Goal: Task Accomplishment & Management: Manage account settings

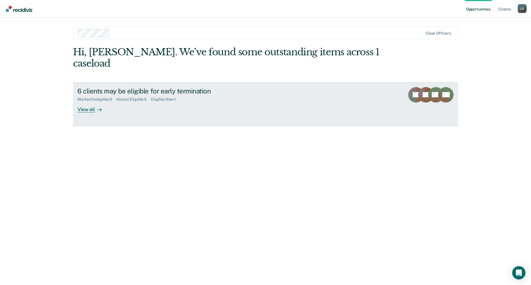
click at [135, 102] on link "6 clients may be eligible for early termination Marked Ineligible : 3 Almost El…" at bounding box center [265, 104] width 385 height 44
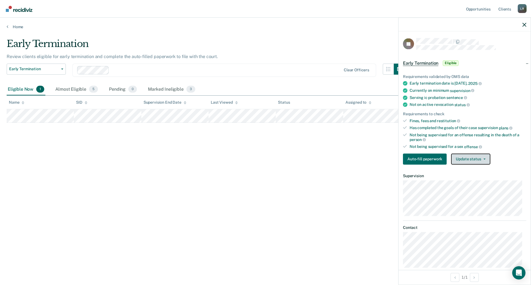
click at [474, 157] on button "Update status" at bounding box center [470, 159] width 39 height 11
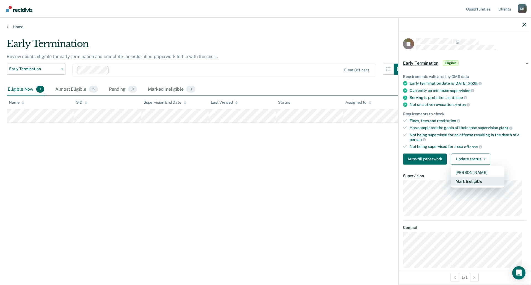
click at [467, 179] on button "Mark Ineligible" at bounding box center [477, 181] width 53 height 9
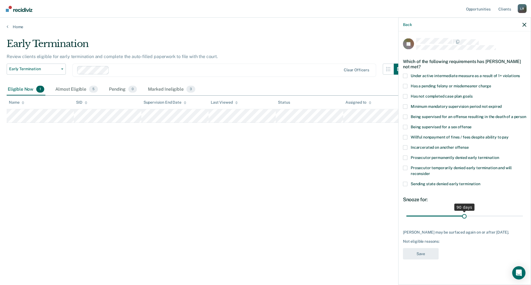
drag, startPoint x: 428, startPoint y: 217, endPoint x: 465, endPoint y: 216, distance: 37.1
type input "90"
click at [465, 216] on input "range" at bounding box center [464, 216] width 117 height 10
click at [406, 85] on span at bounding box center [405, 86] width 4 height 4
click at [491, 84] on input "Has a pending felony or misdemeanor charge" at bounding box center [491, 84] width 0 height 0
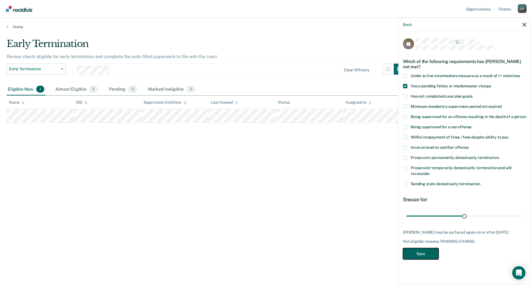
click at [432, 257] on button "Save" at bounding box center [421, 253] width 36 height 11
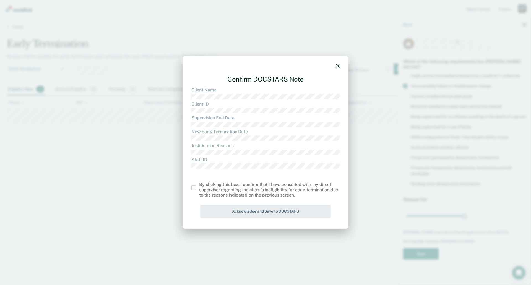
click at [194, 188] on span at bounding box center [193, 188] width 4 height 4
click at [199, 186] on input "checkbox" at bounding box center [199, 186] width 0 height 0
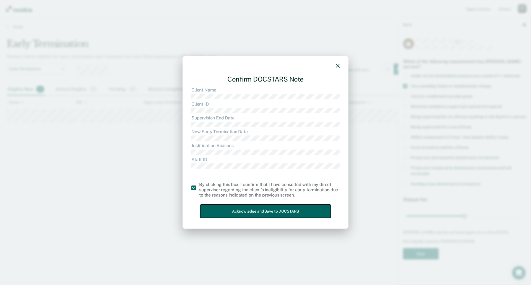
click at [239, 208] on button "Acknowledge and Save to DOCSTARS" at bounding box center [265, 212] width 131 height 14
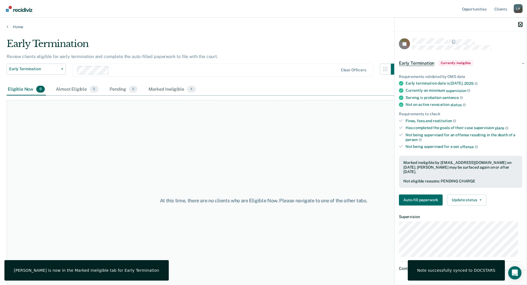
click at [521, 24] on icon "button" at bounding box center [521, 25] width 4 height 4
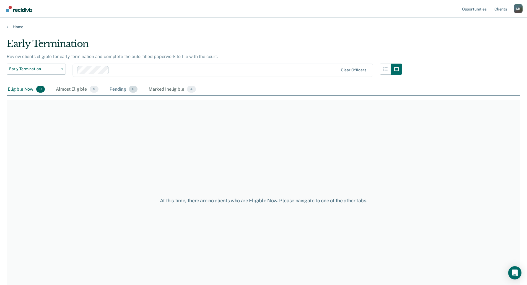
click at [115, 90] on div "Pending 0" at bounding box center [123, 90] width 30 height 12
click at [83, 91] on div "Almost Eligible 5" at bounding box center [77, 90] width 45 height 12
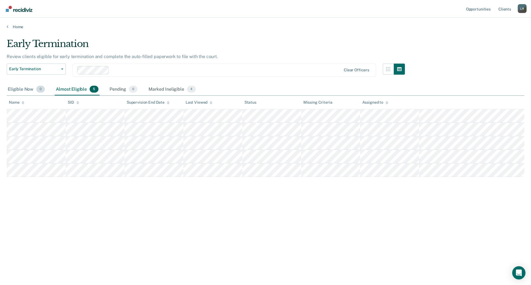
click at [26, 90] on div "Eligible Now 0" at bounding box center [26, 90] width 39 height 12
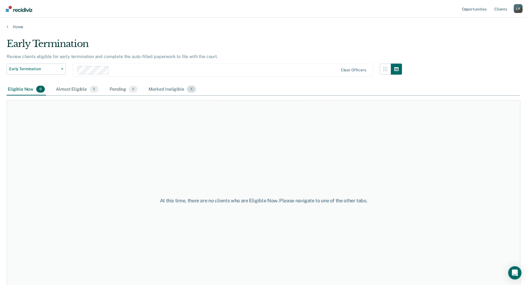
click at [184, 91] on div "Marked Ineligible 4" at bounding box center [172, 90] width 50 height 12
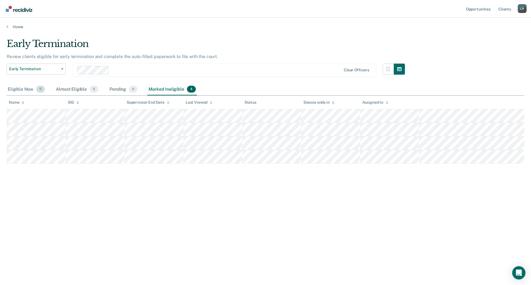
click at [21, 90] on div "Eligible Now 0" at bounding box center [26, 90] width 39 height 12
